Goal: Information Seeking & Learning: Learn about a topic

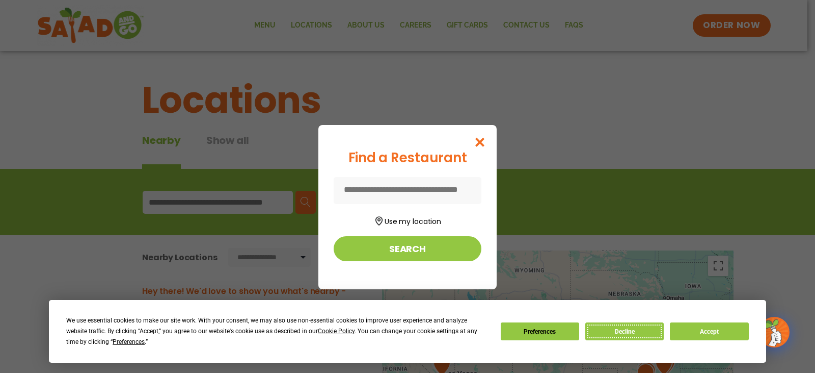
click at [630, 332] on button "Decline" at bounding box center [625, 331] width 78 height 18
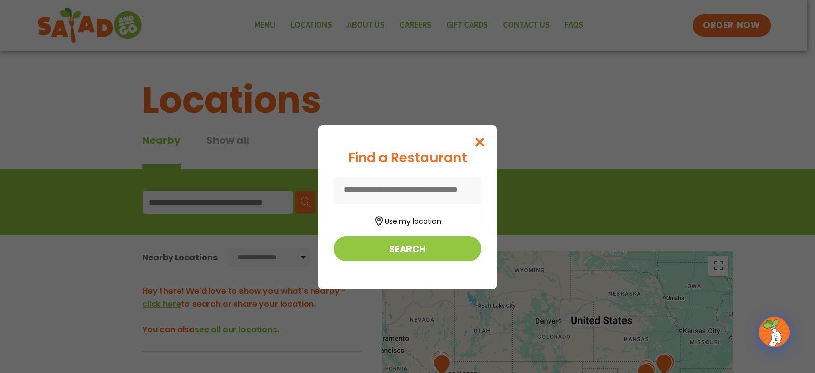
click at [402, 190] on input at bounding box center [408, 190] width 148 height 27
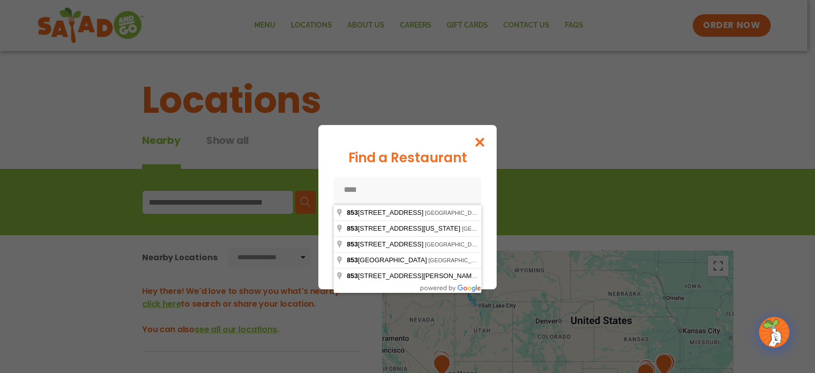
type input "*****"
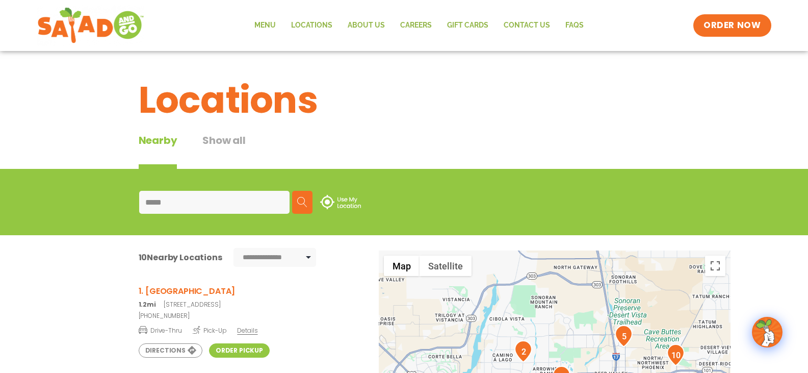
click at [187, 289] on h3 "1. [GEOGRAPHIC_DATA]" at bounding box center [248, 290] width 219 height 13
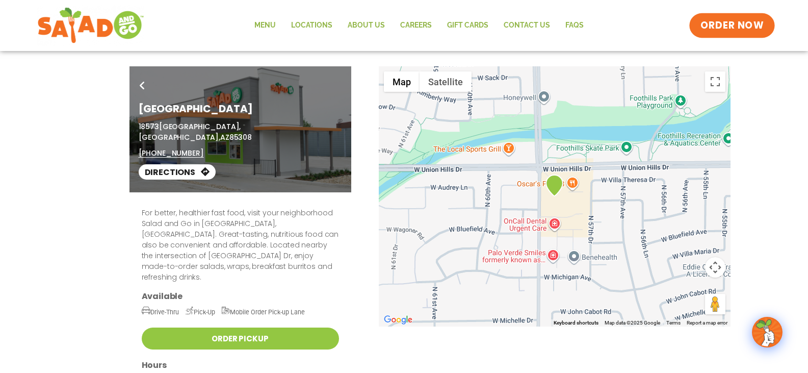
click at [733, 25] on span "ORDER NOW" at bounding box center [731, 25] width 63 height 13
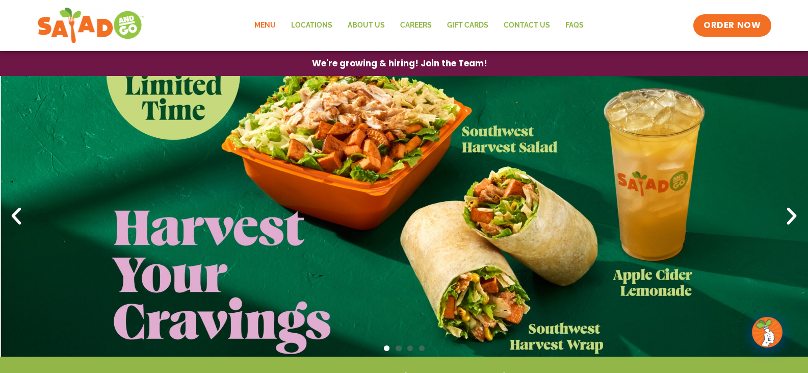
click at [266, 22] on link "Menu" at bounding box center [265, 25] width 37 height 23
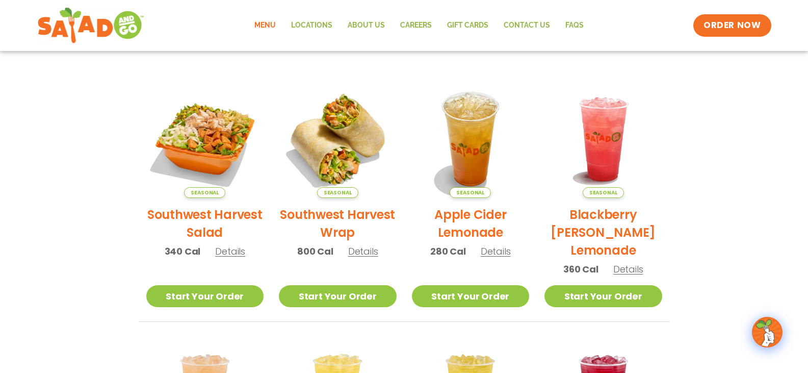
scroll to position [211, 0]
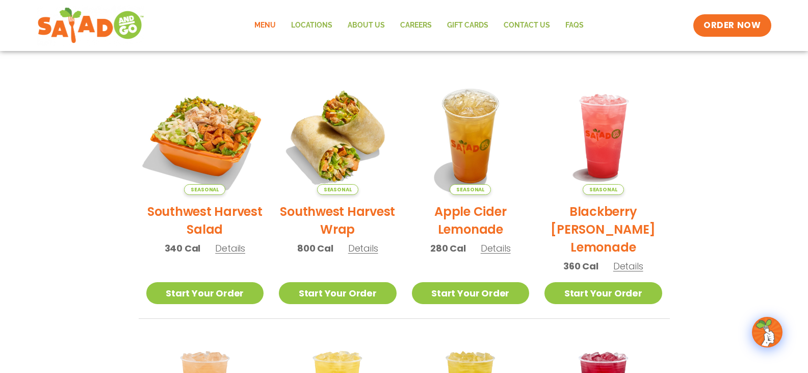
click at [213, 136] on img at bounding box center [205, 136] width 138 height 138
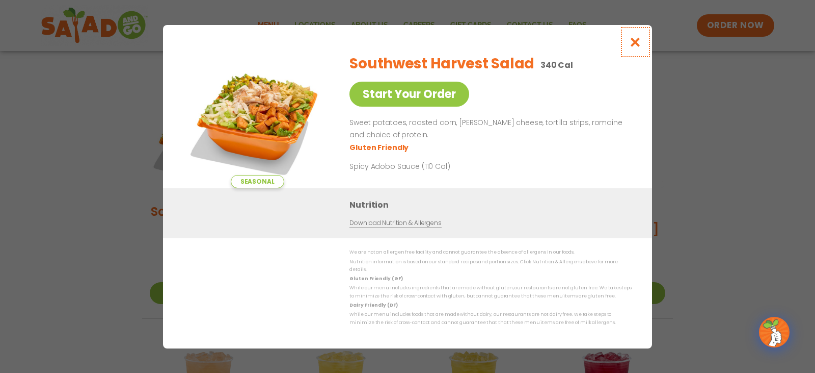
click at [637, 43] on icon "Close modal" at bounding box center [635, 42] width 13 height 11
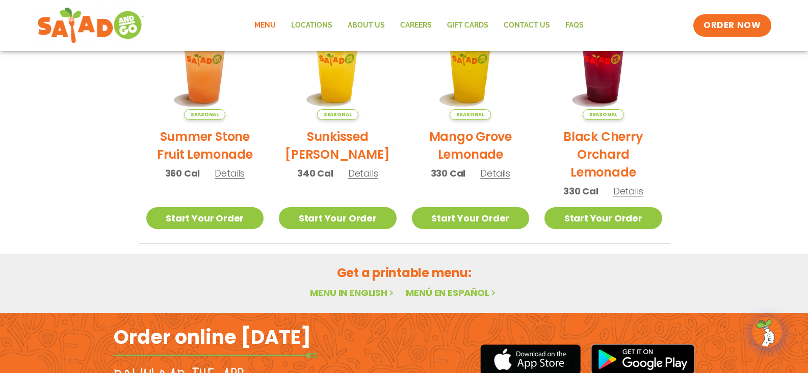
scroll to position [536, 0]
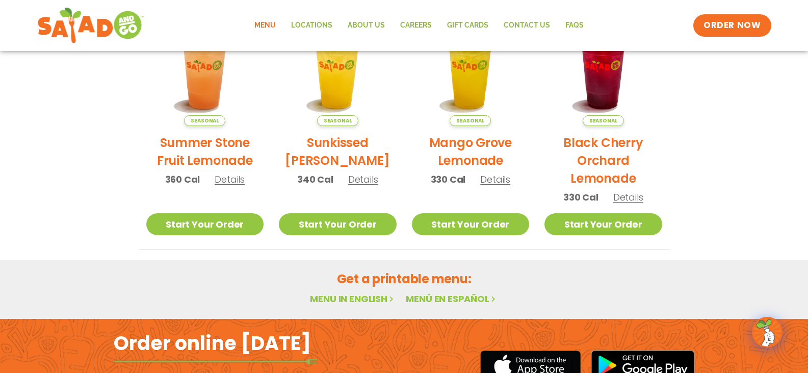
click at [329, 296] on link "Menu in English" at bounding box center [353, 298] width 86 height 13
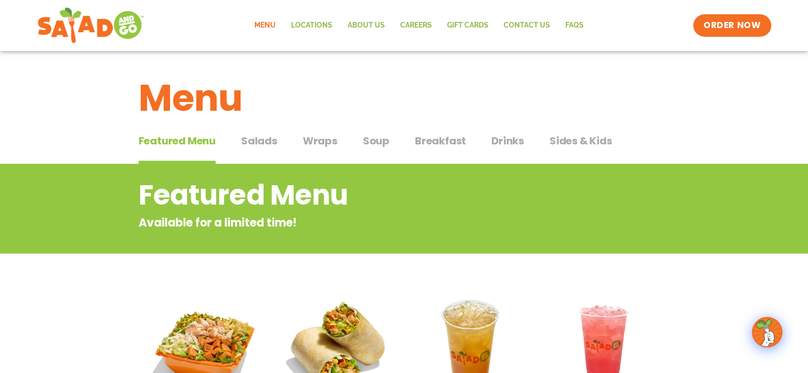
click at [262, 135] on span "Salads" at bounding box center [259, 140] width 36 height 15
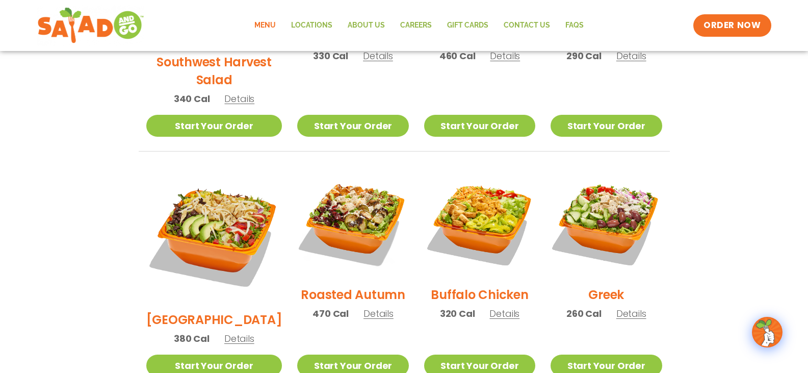
scroll to position [431, 0]
